Goal: Find specific page/section: Find specific page/section

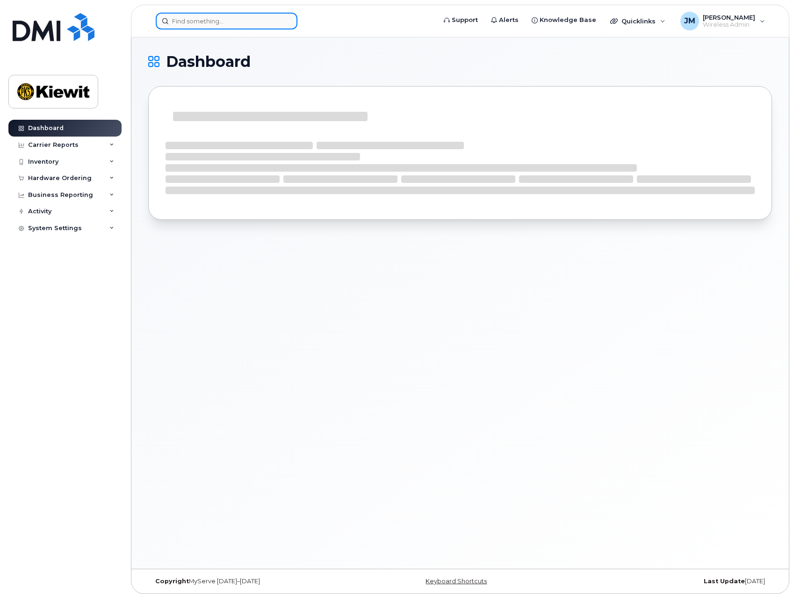
click at [249, 27] on input at bounding box center [227, 21] width 142 height 17
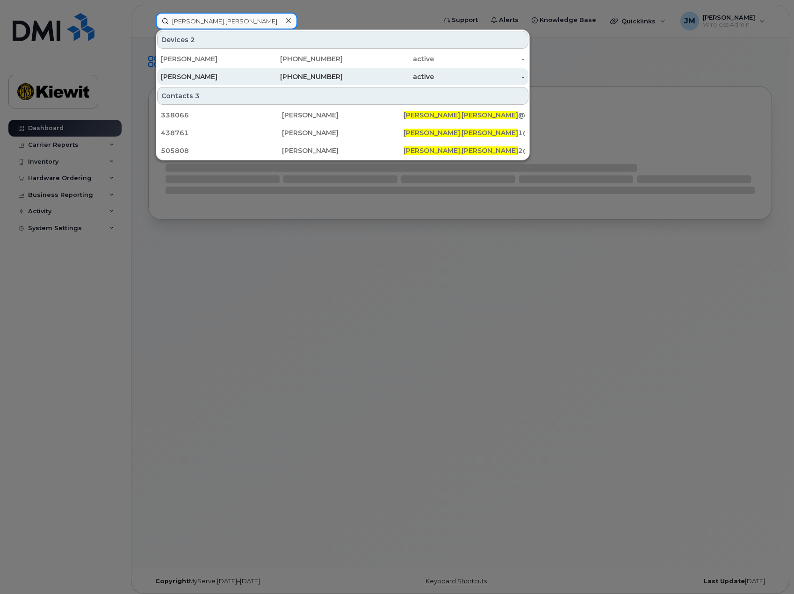
type input "[PERSON_NAME].[PERSON_NAME]"
click at [223, 74] on div "[PERSON_NAME]" at bounding box center [206, 76] width 91 height 9
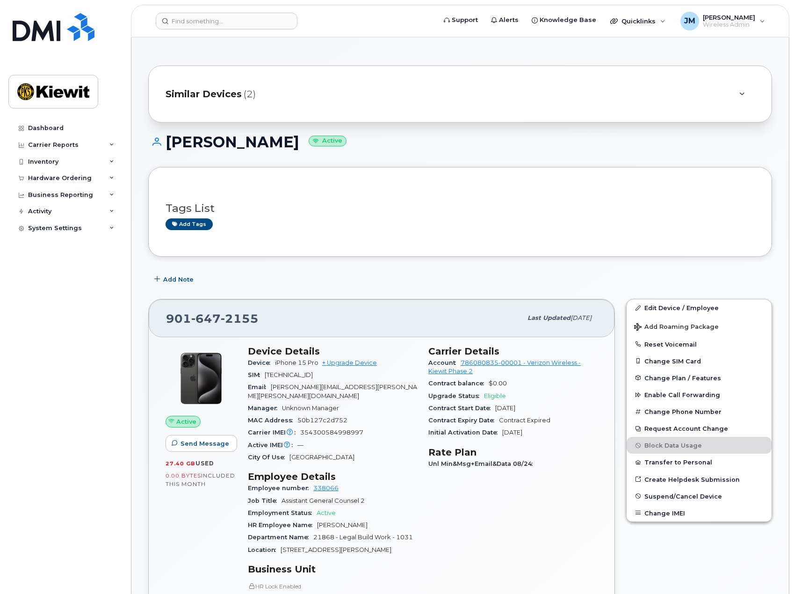
click at [393, 93] on div "Similar Devices (2)" at bounding box center [446, 94] width 563 height 22
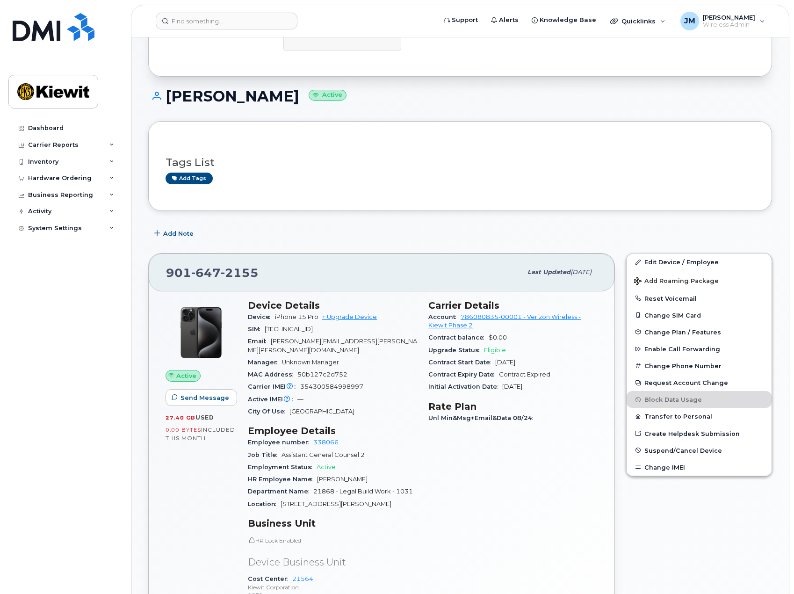
scroll to position [140, 0]
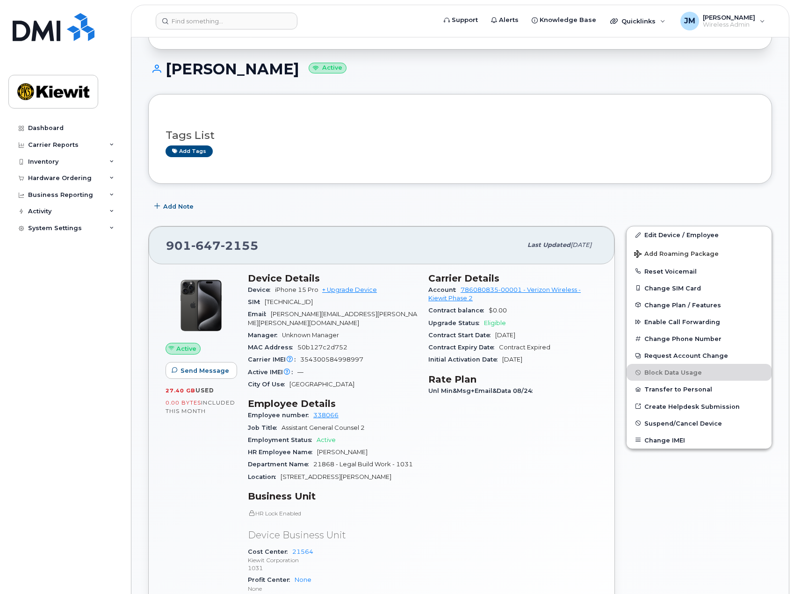
click at [74, 490] on div "Dashboard Carrier Reports Monthly Billing Data Daily Data Pooling Average Costi…" at bounding box center [65, 350] width 115 height 460
click at [248, 23] on input at bounding box center [227, 21] width 142 height 17
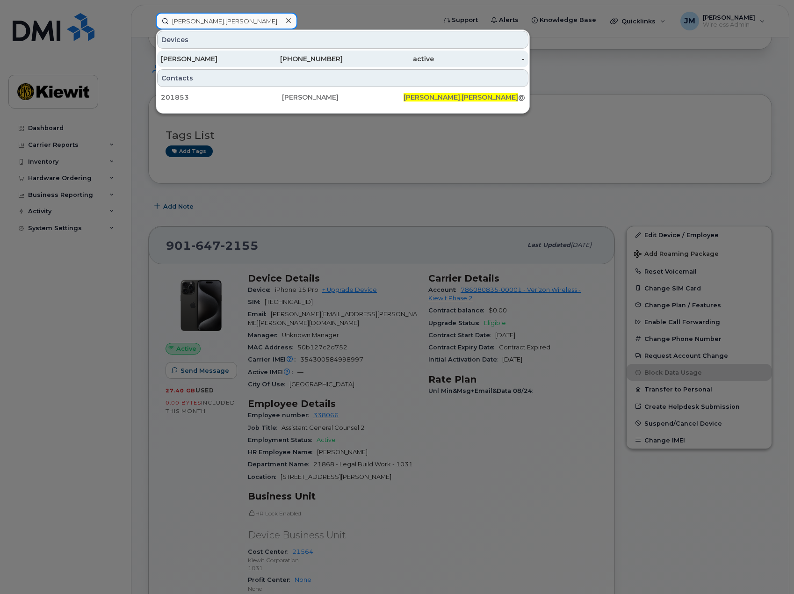
type input "jessica.mcgraw"
click at [221, 56] on div "JESSICA MCGRAW" at bounding box center [206, 58] width 91 height 9
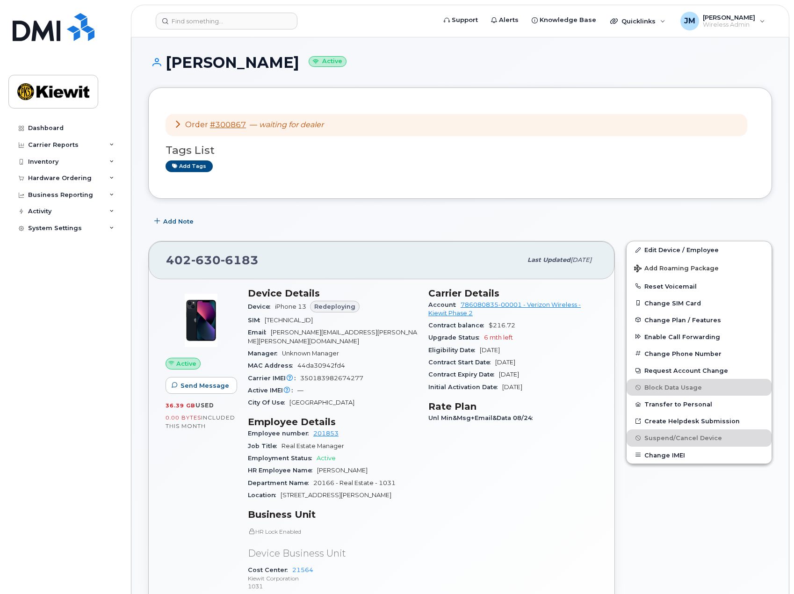
click at [176, 122] on icon at bounding box center [177, 123] width 7 height 7
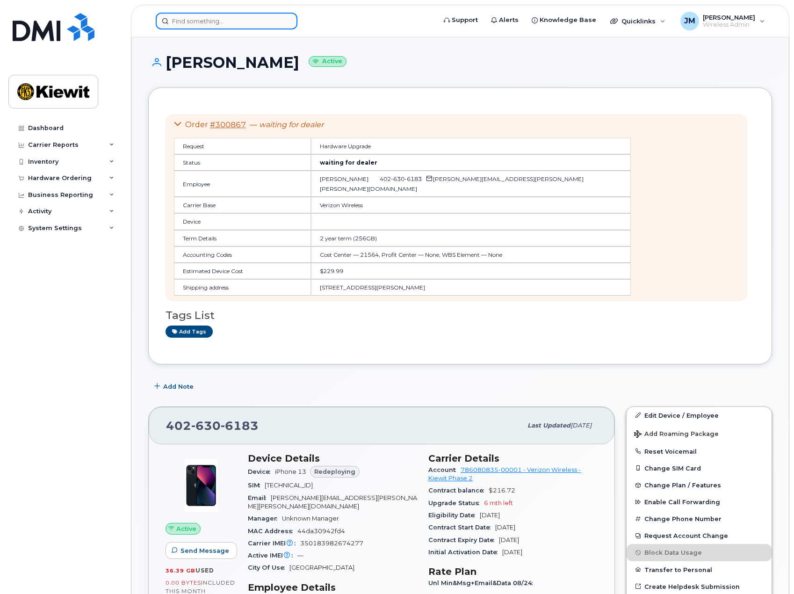
click at [225, 22] on input at bounding box center [227, 21] width 142 height 17
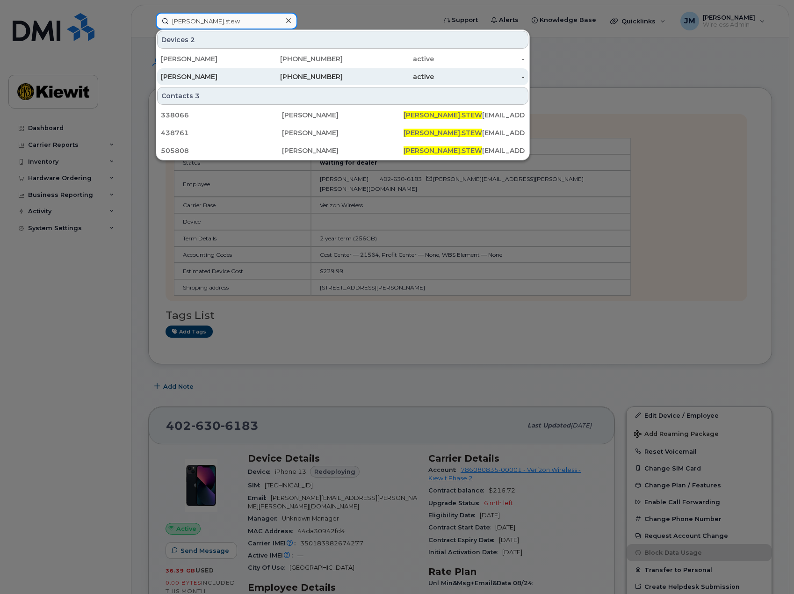
type input "[PERSON_NAME].stew"
click at [212, 71] on div "[PERSON_NAME]" at bounding box center [206, 76] width 91 height 17
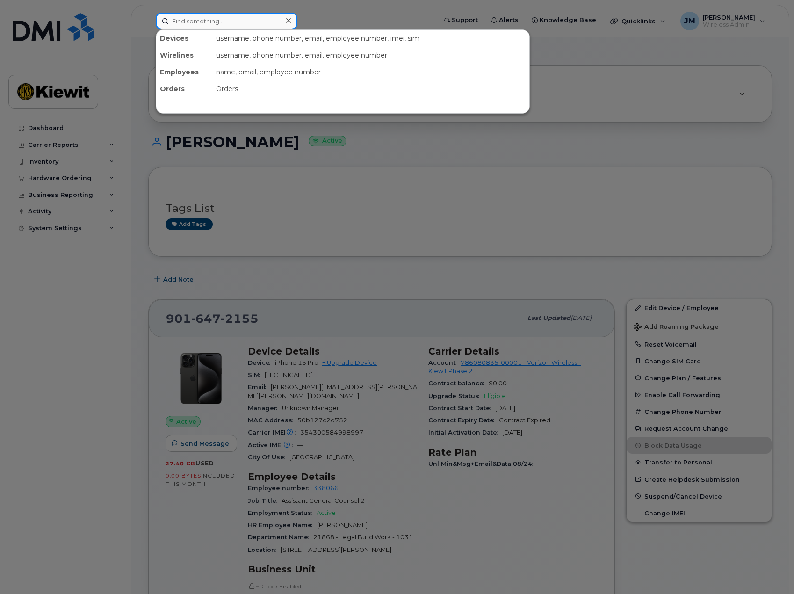
click at [232, 26] on input at bounding box center [227, 21] width 142 height 17
click at [441, 194] on div at bounding box center [397, 297] width 794 height 594
